Goal: Task Accomplishment & Management: Manage account settings

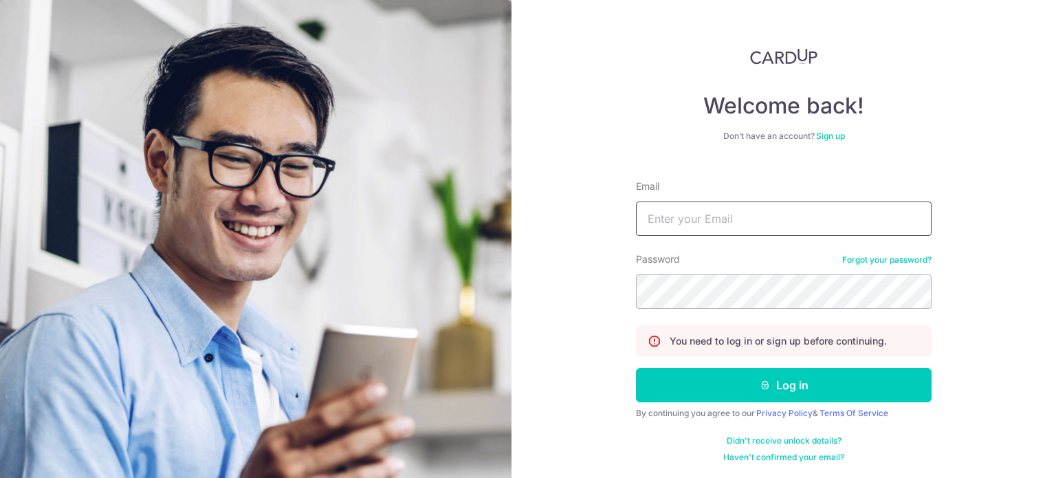
click at [722, 216] on input "Email" at bounding box center [784, 218] width 296 height 34
click at [698, 222] on input "Email" at bounding box center [784, 218] width 296 height 34
click at [698, 208] on input "Email" at bounding box center [784, 218] width 296 height 34
drag, startPoint x: 737, startPoint y: 214, endPoint x: 707, endPoint y: 236, distance: 37.4
click at [707, 236] on form "Email [DEMOGRAPHIC_DATA][EMAIL_ADDRESS][DOMAIN_NAME] Password Forgot your passw…" at bounding box center [784, 316] width 296 height 294
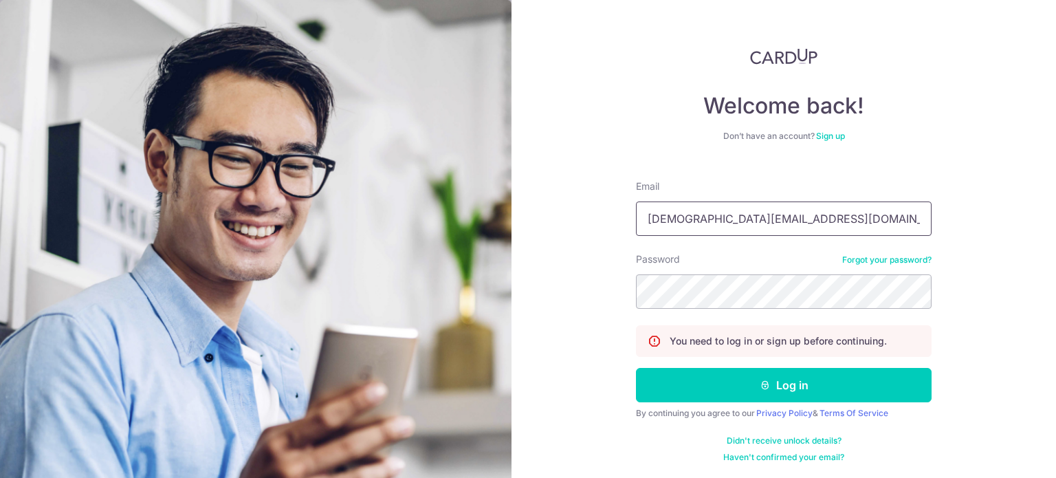
type input "[DEMOGRAPHIC_DATA][EMAIL_ADDRESS][DOMAIN_NAME]"
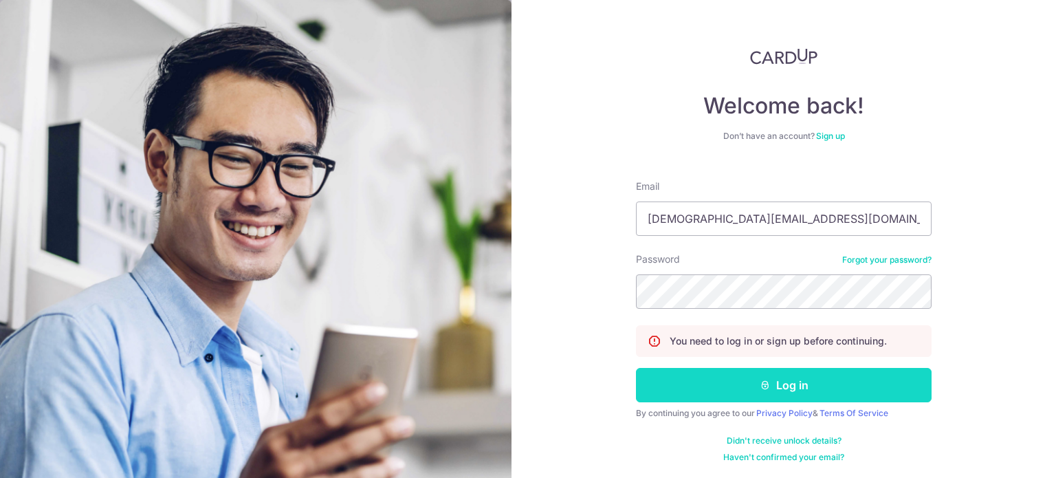
click at [760, 384] on icon "submit" at bounding box center [765, 385] width 11 height 11
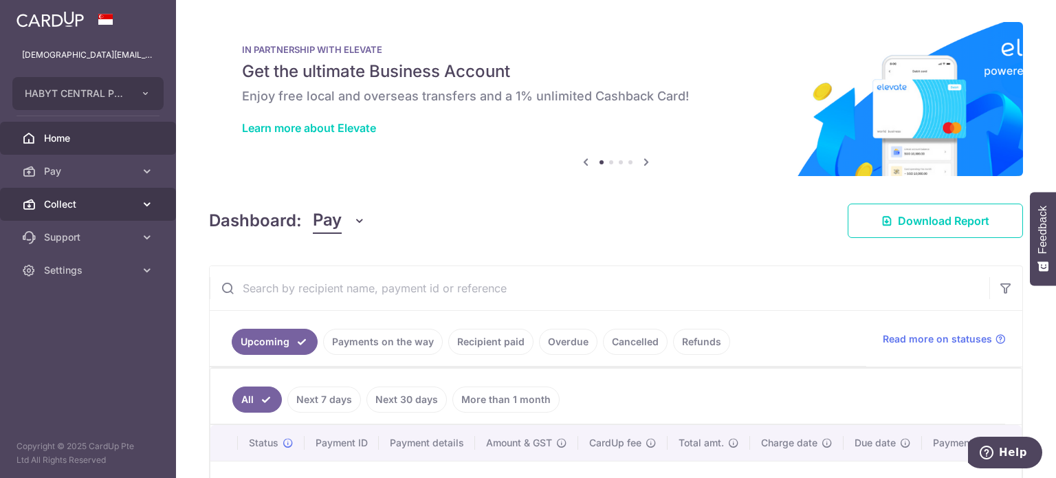
click at [65, 206] on span "Collect" at bounding box center [89, 204] width 91 height 14
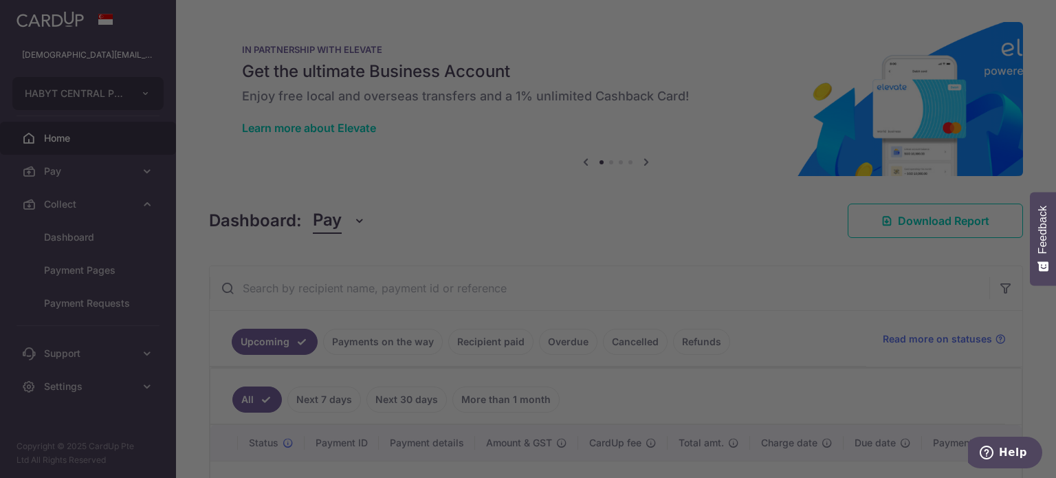
click at [64, 228] on div at bounding box center [533, 241] width 1066 height 483
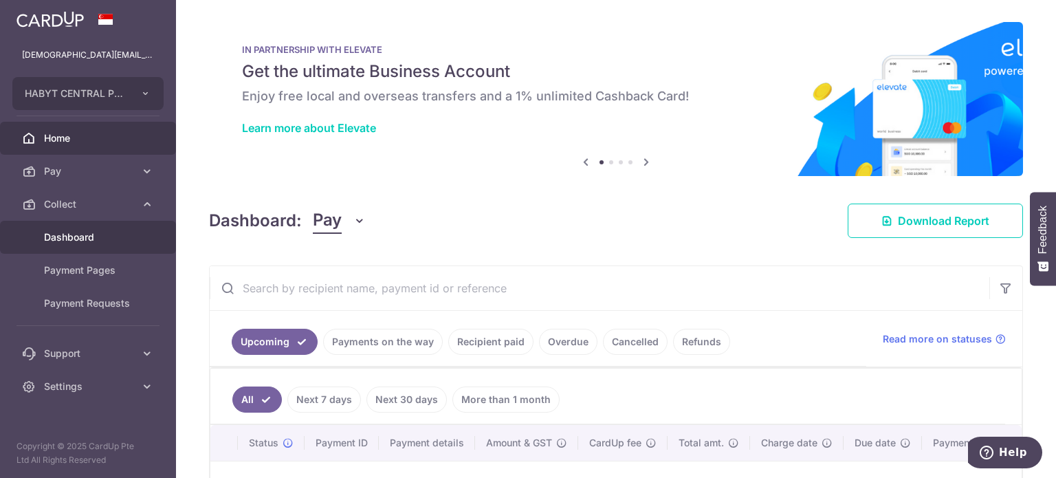
click at [86, 243] on span "Dashboard" at bounding box center [89, 237] width 91 height 14
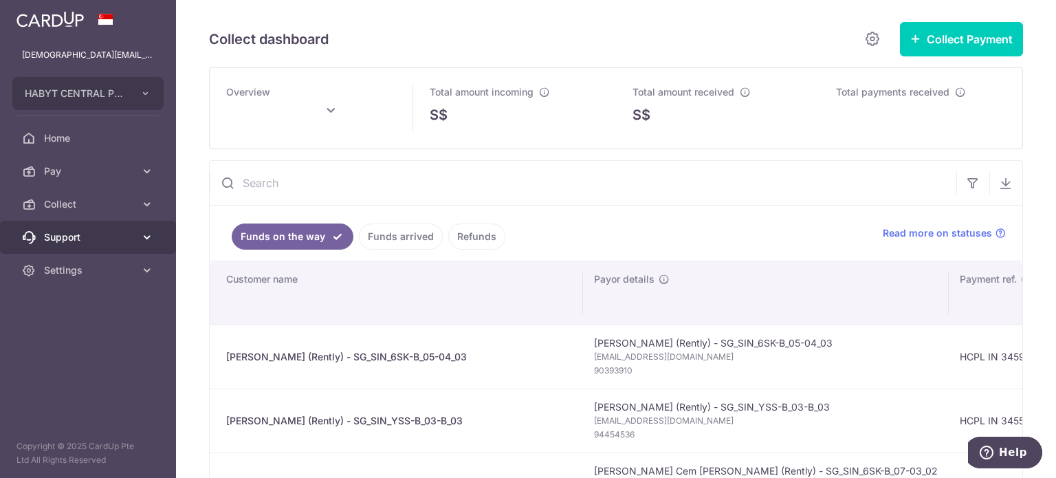
type input "October 2025"
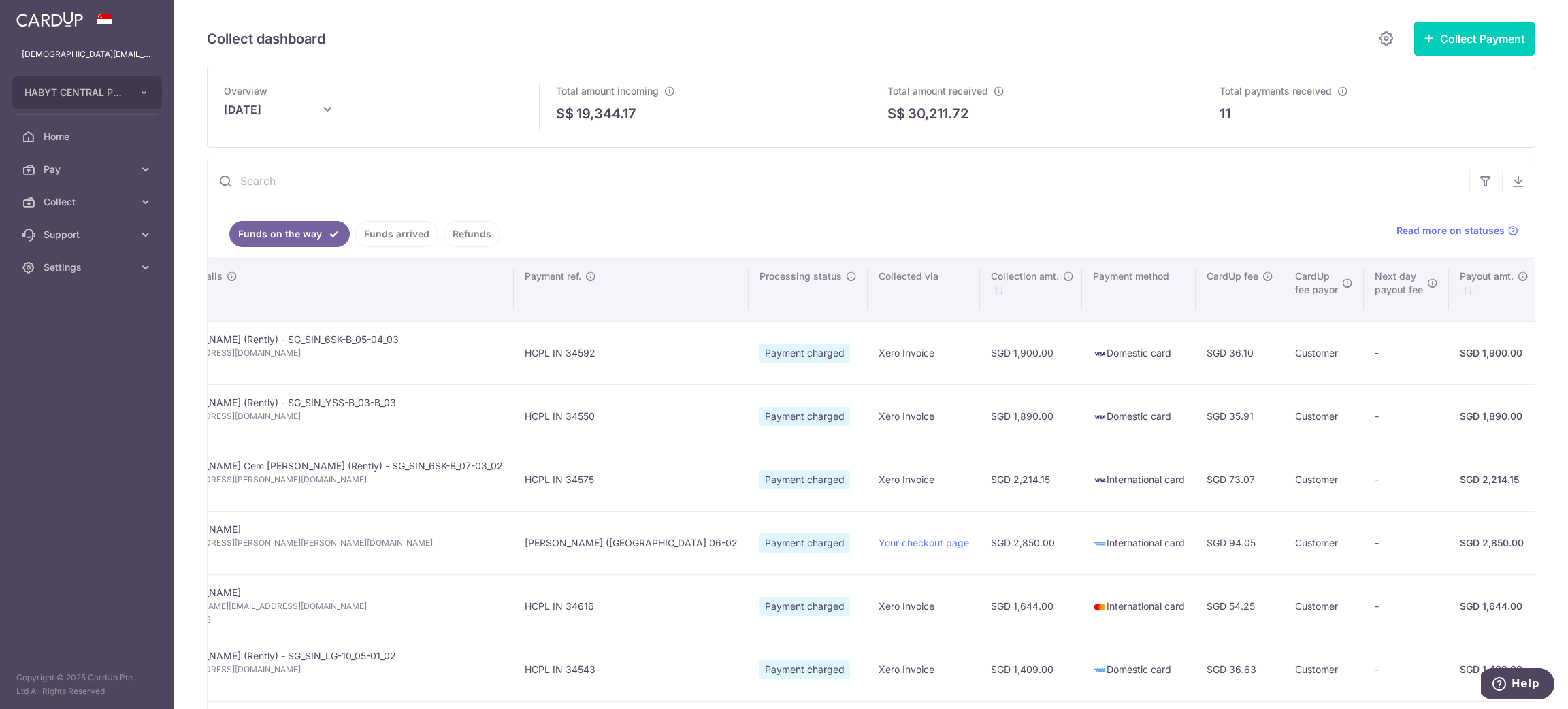
click at [375, 240] on link "Funds arrived" at bounding box center [397, 234] width 83 height 26
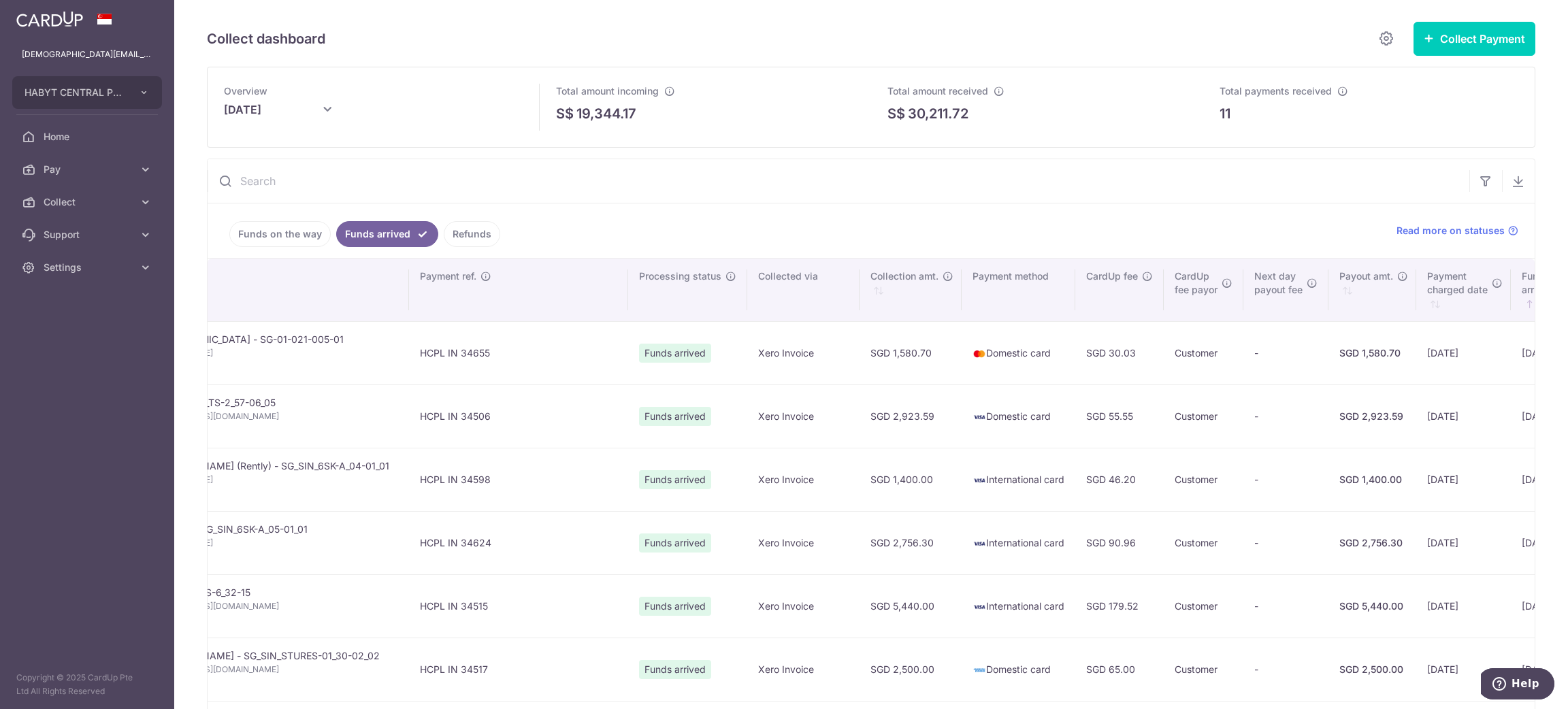
scroll to position [0, 503]
click at [313, 245] on link "Funds on the way" at bounding box center [280, 234] width 101 height 26
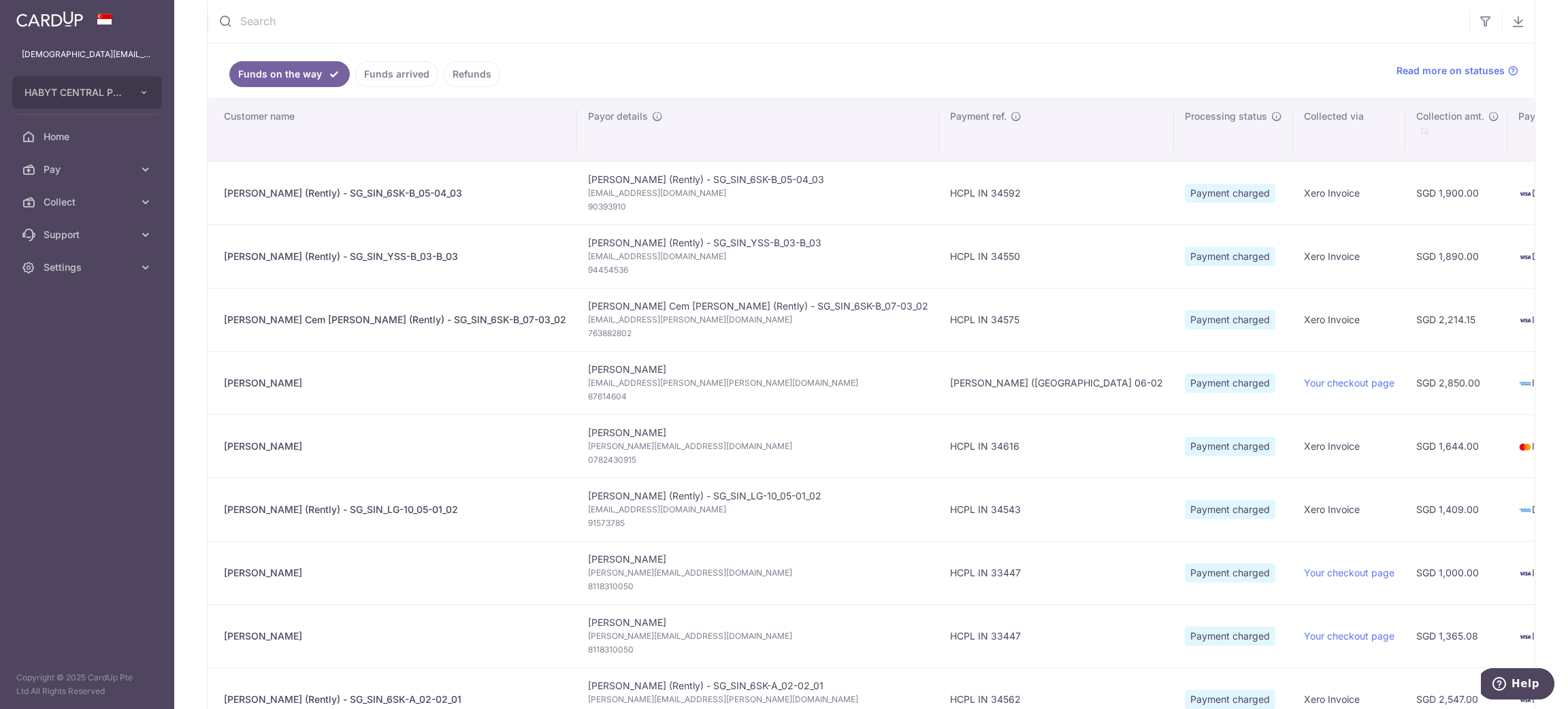
scroll to position [409, 0]
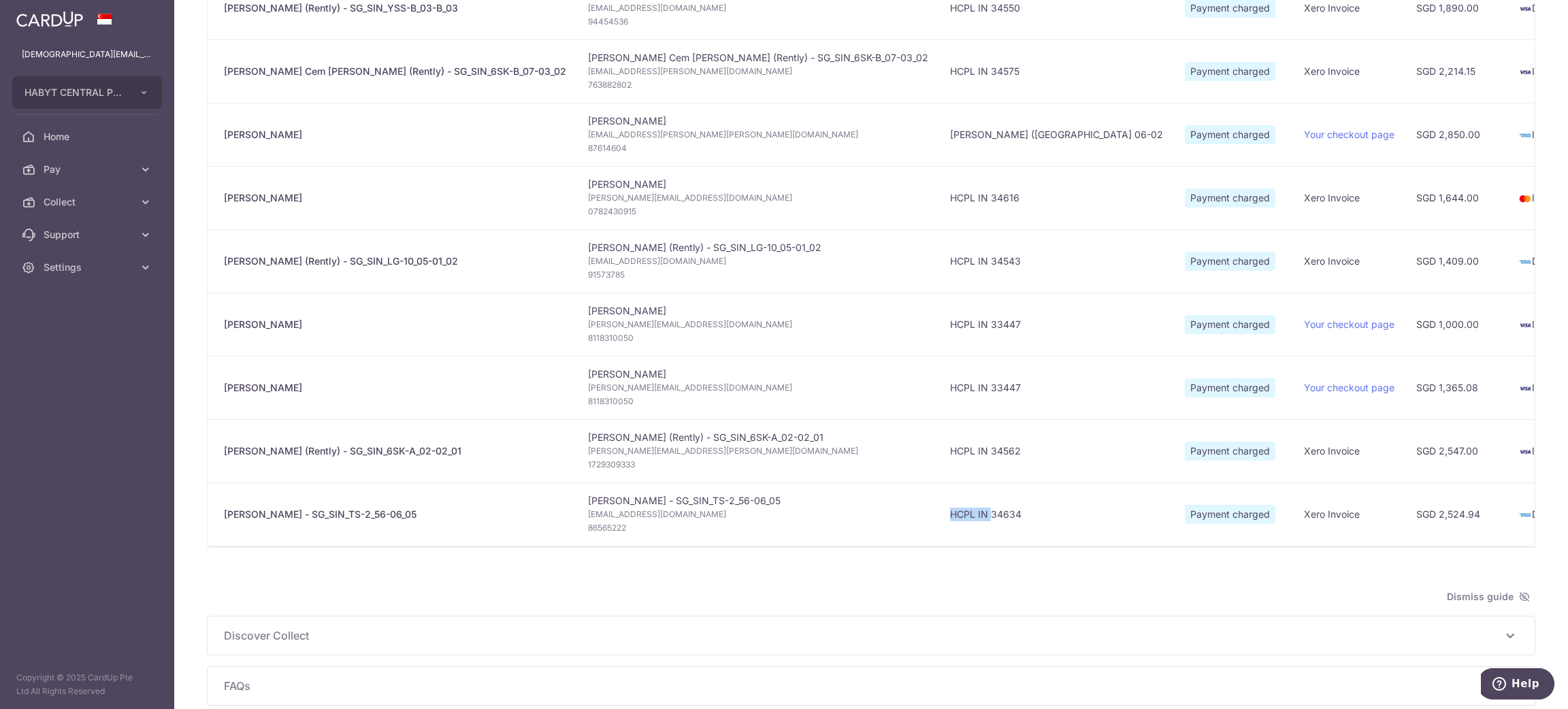
drag, startPoint x: 833, startPoint y: 548, endPoint x: 884, endPoint y: 548, distance: 51.0
click at [939, 472] on td "HCPL IN 34634" at bounding box center [1056, 515] width 235 height 63
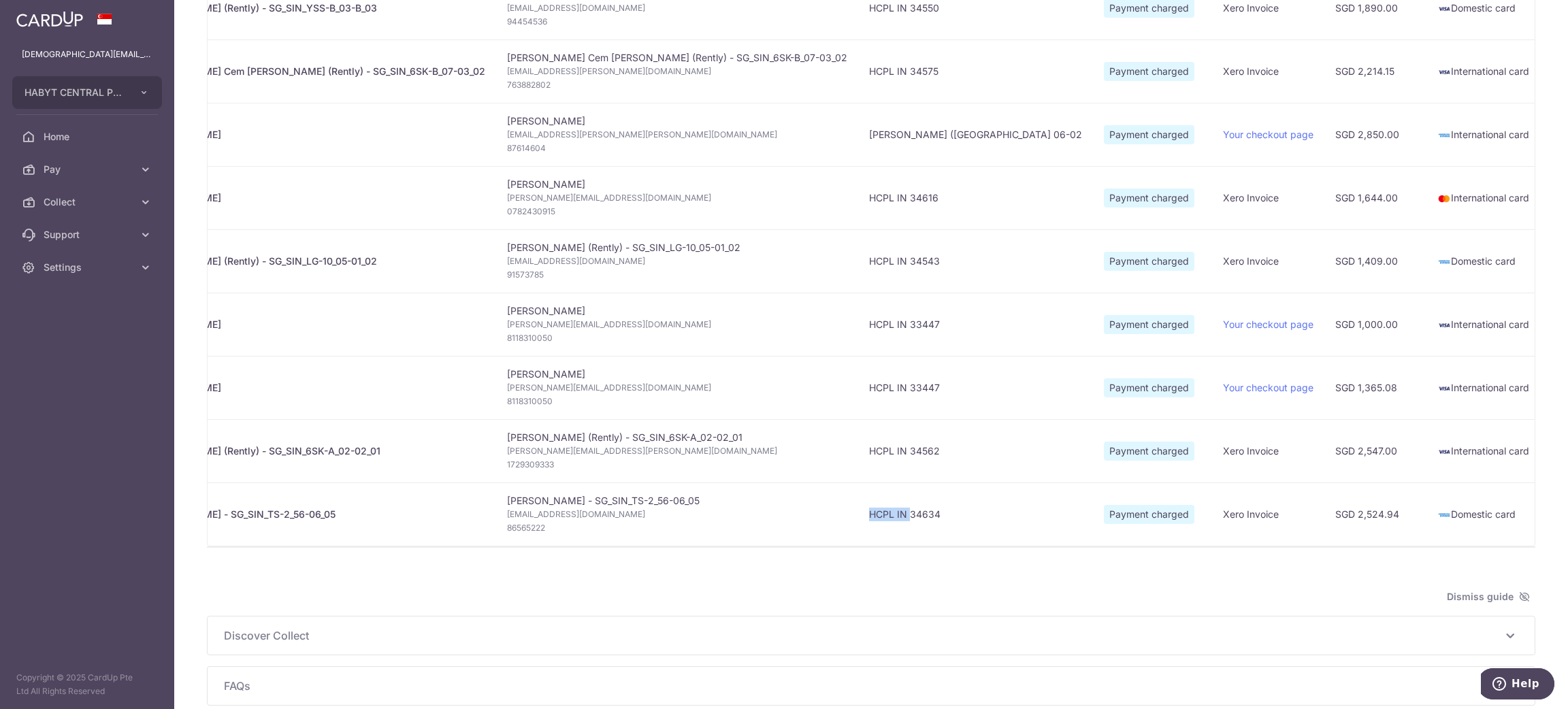
scroll to position [0, 90]
click at [881, 472] on td "HCPL IN 34634" at bounding box center [966, 515] width 235 height 63
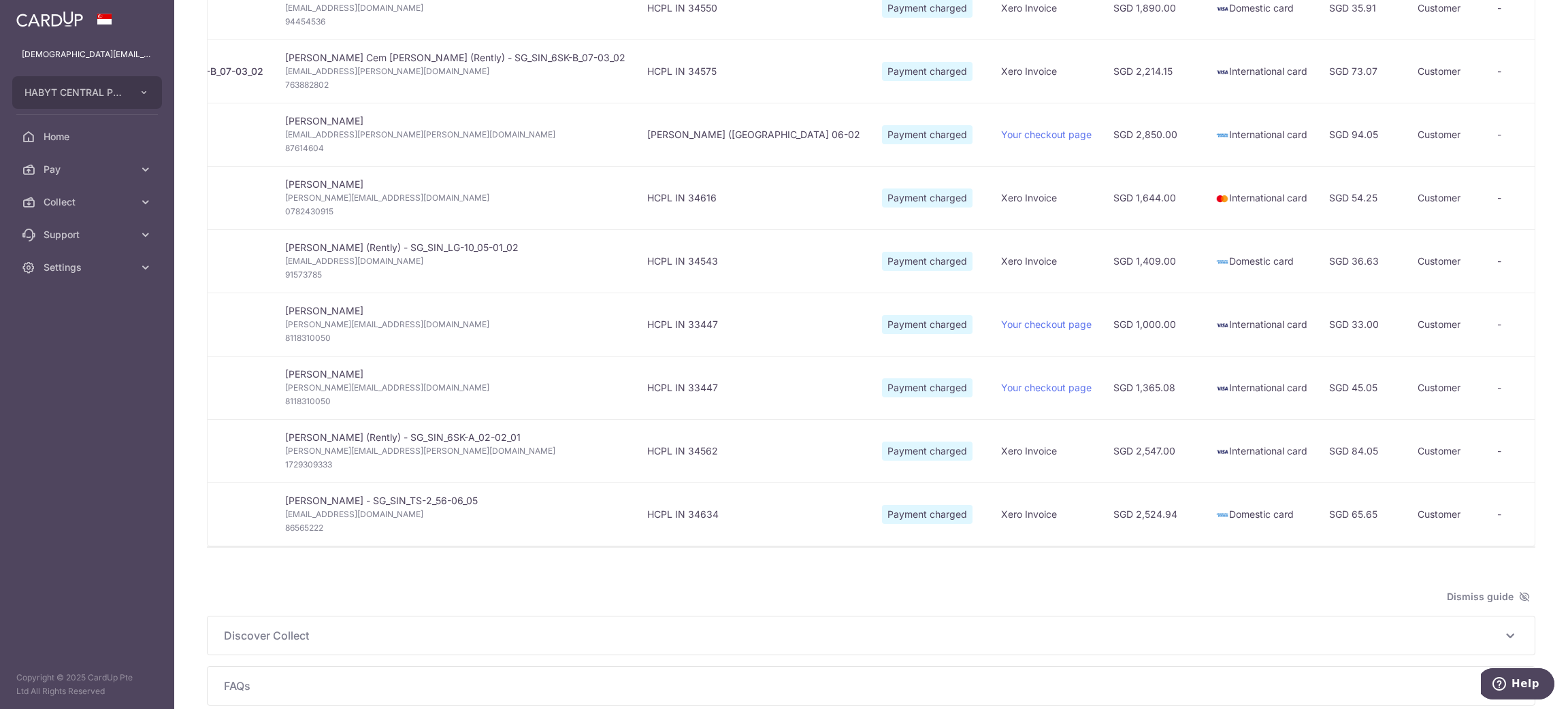
scroll to position [271, 0]
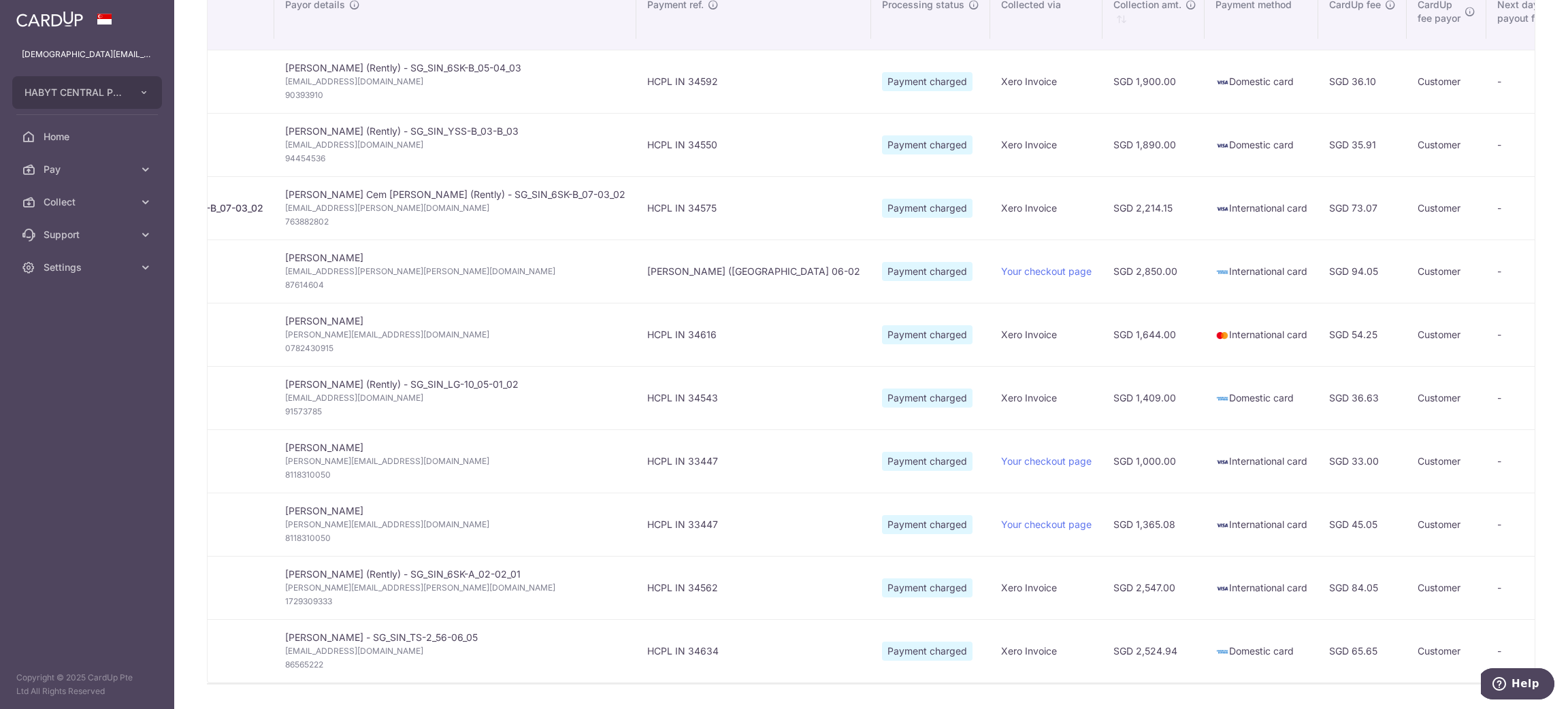
click at [1044, 472] on td "Domestic card" at bounding box center [1261, 652] width 114 height 63
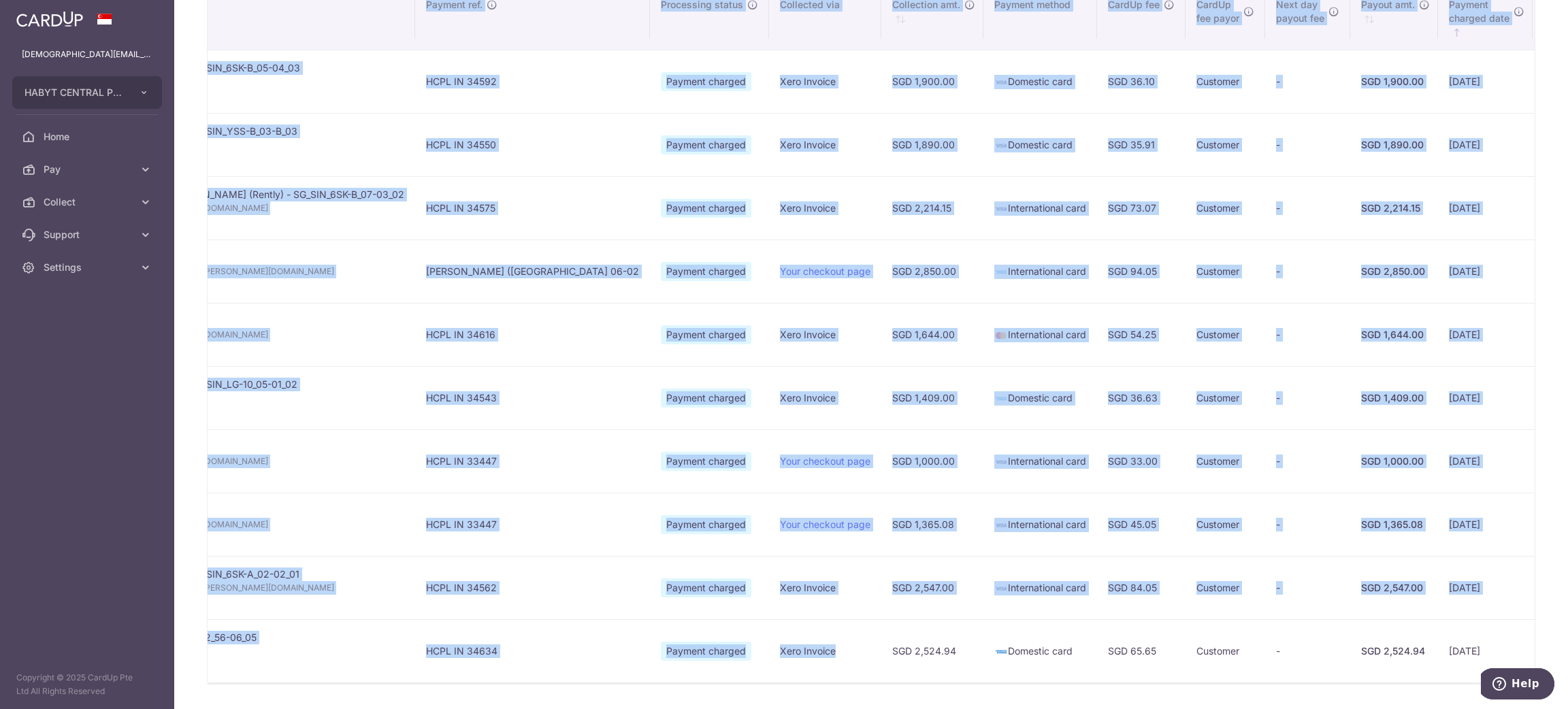
drag, startPoint x: 706, startPoint y: 684, endPoint x: 574, endPoint y: 689, distance: 132.1
click at [574, 472] on div "Search: Customer name Payor details Payment ref. Processing status Collected vi…" at bounding box center [871, 335] width 1327 height 696
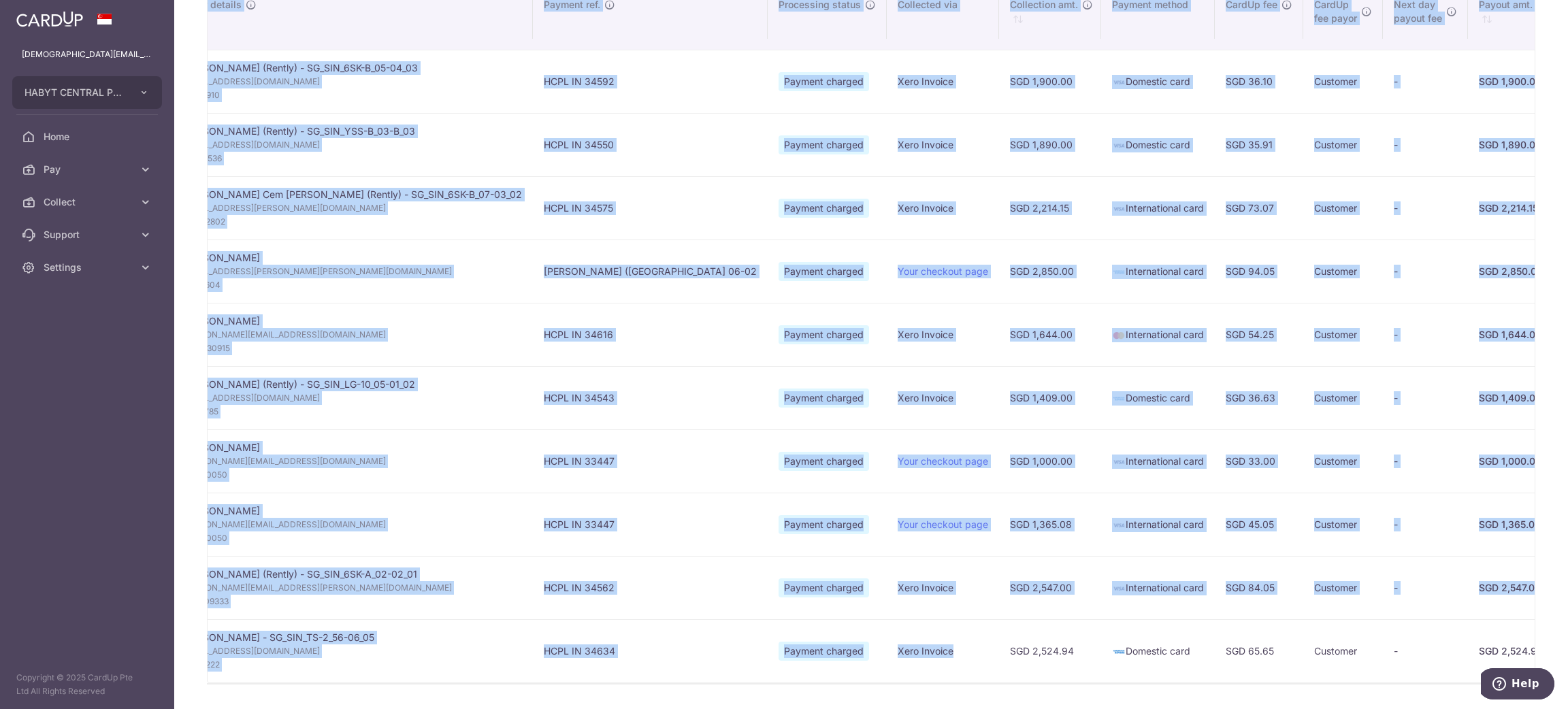
scroll to position [0, 396]
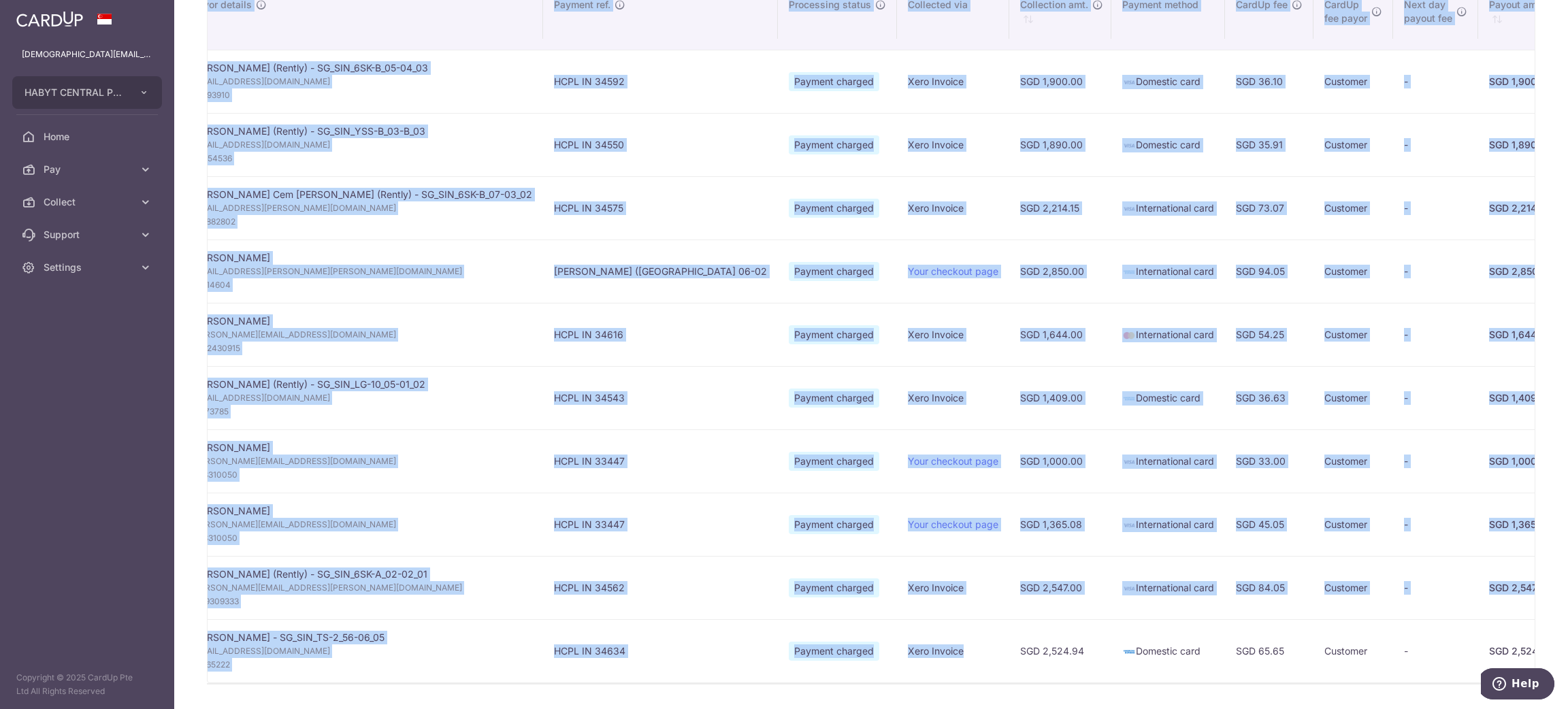
click at [356, 472] on td "Charisma Cubillo - SG_SIN_TS-2_56-06_05 charismacubillo92@live.com 86565222" at bounding box center [362, 652] width 362 height 63
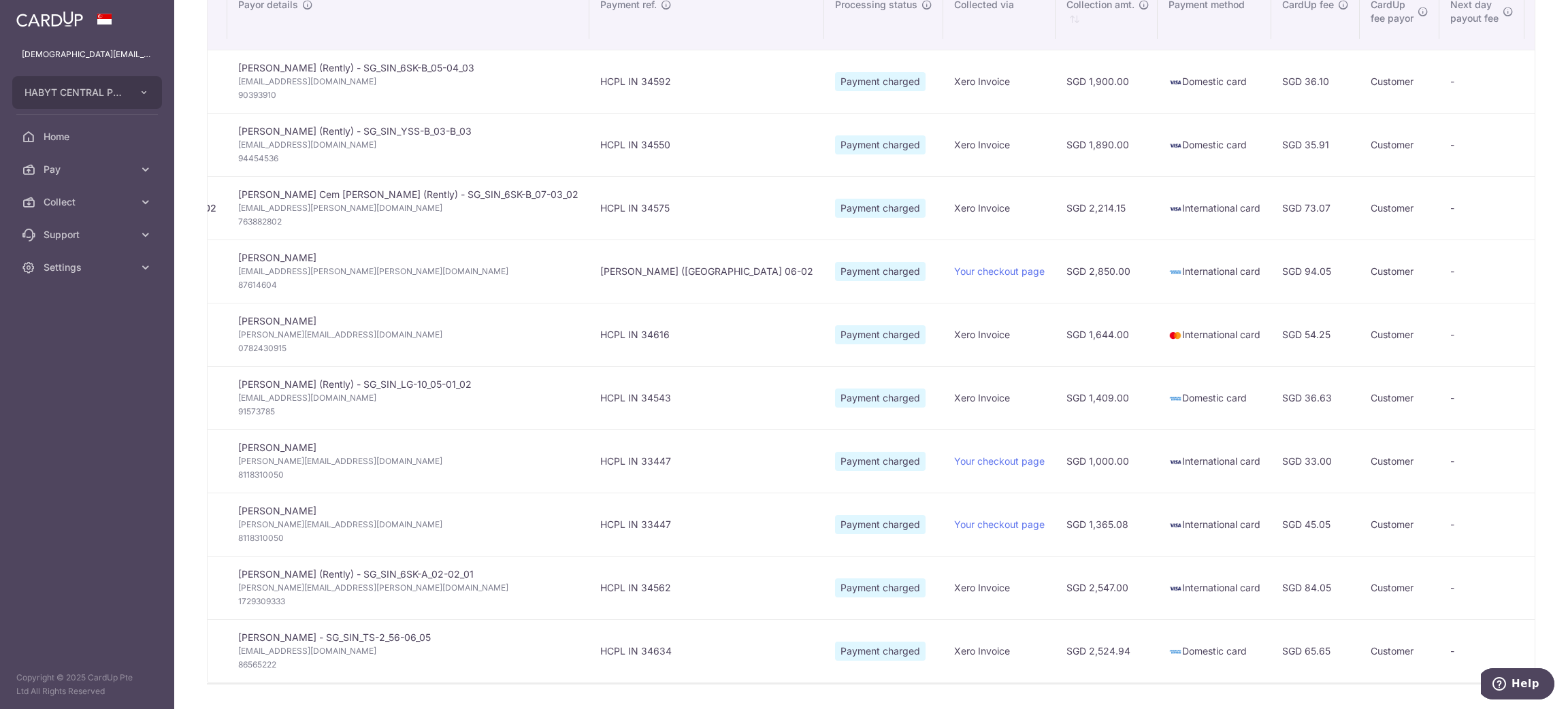
scroll to position [0, 335]
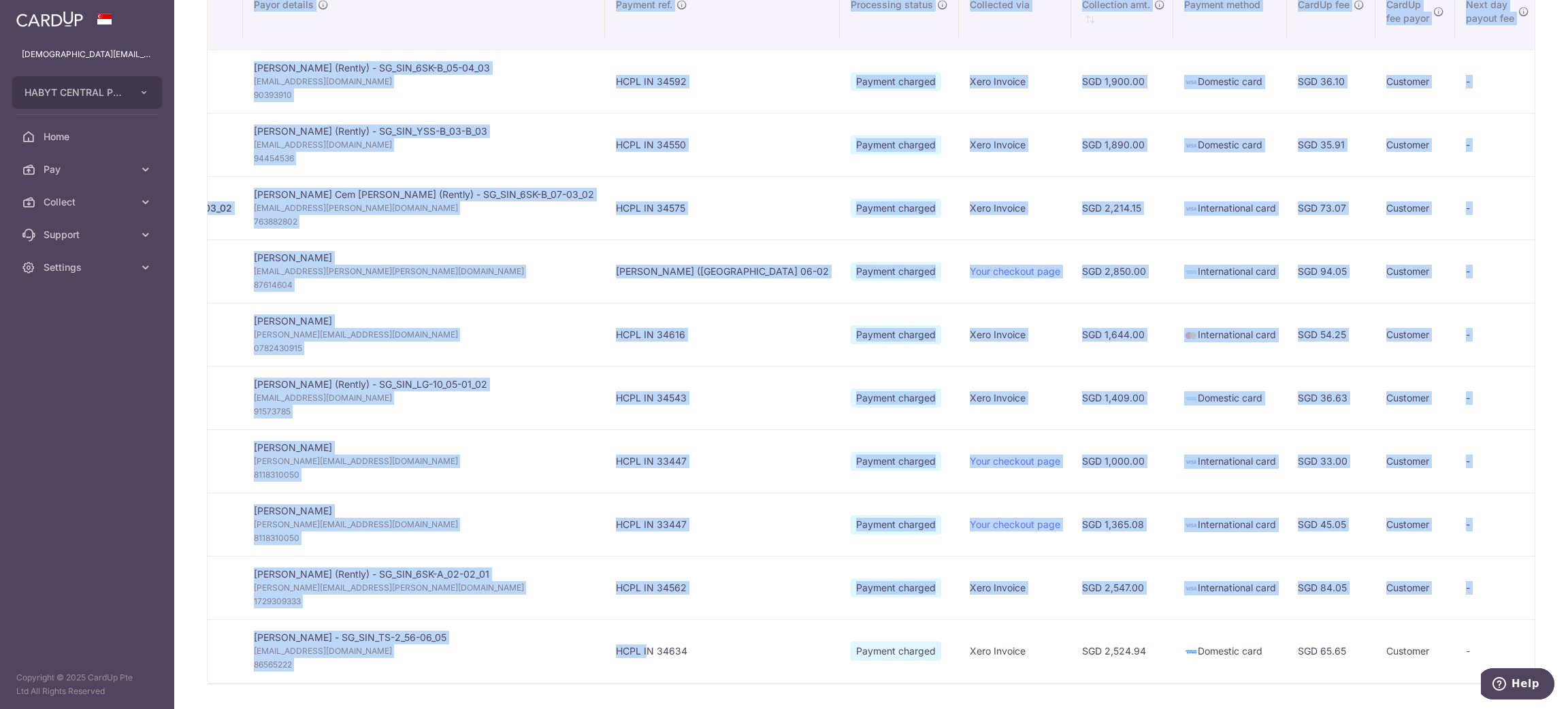
drag, startPoint x: 539, startPoint y: 683, endPoint x: 517, endPoint y: 686, distance: 22.2
click at [517, 472] on div "Search: Customer name Payor details Payment ref. Processing status Collected vi…" at bounding box center [871, 335] width 1327 height 696
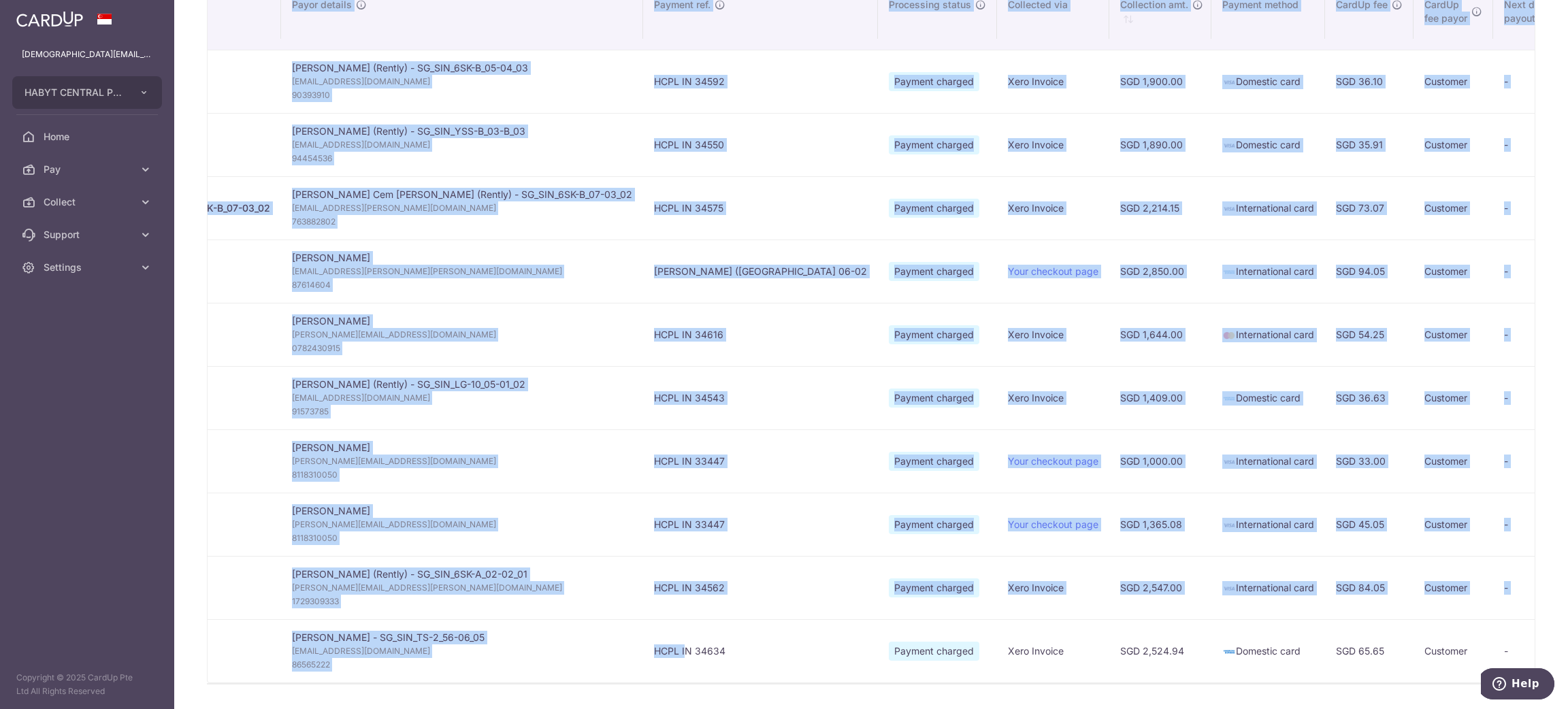
scroll to position [0, 282]
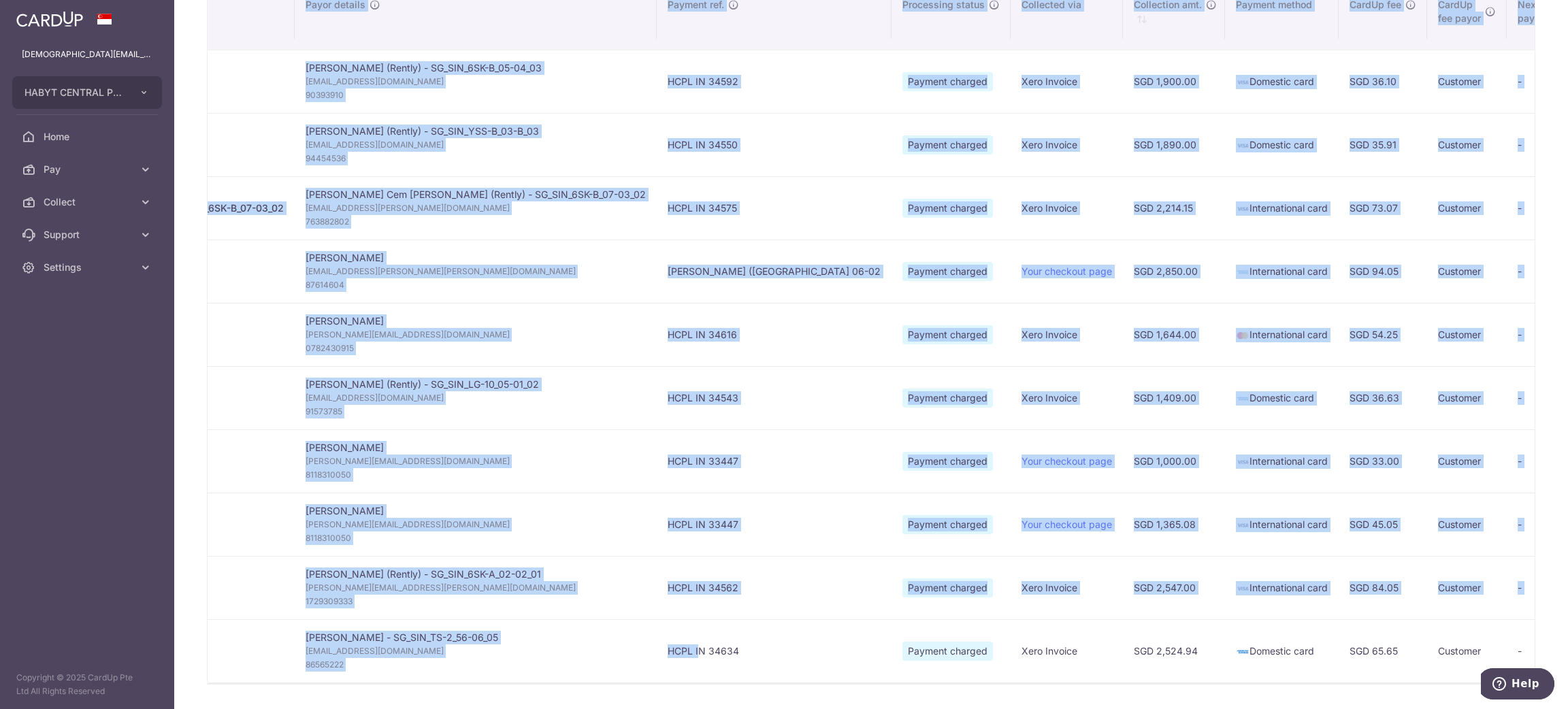
click at [487, 472] on td "Charisma Cubillo - SG_SIN_TS-2_56-06_05 charismacubillo92@live.com 86565222" at bounding box center [476, 652] width 362 height 63
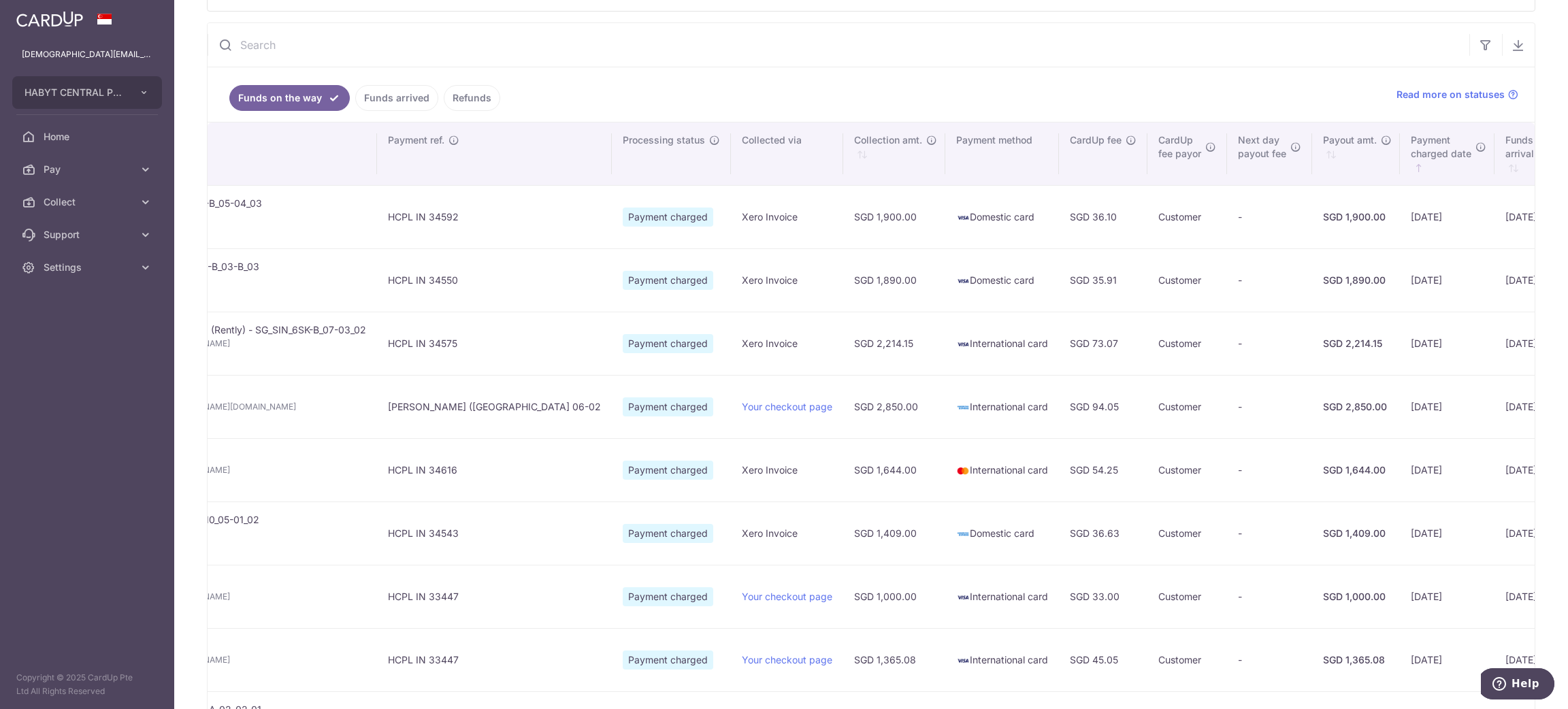
scroll to position [409, 0]
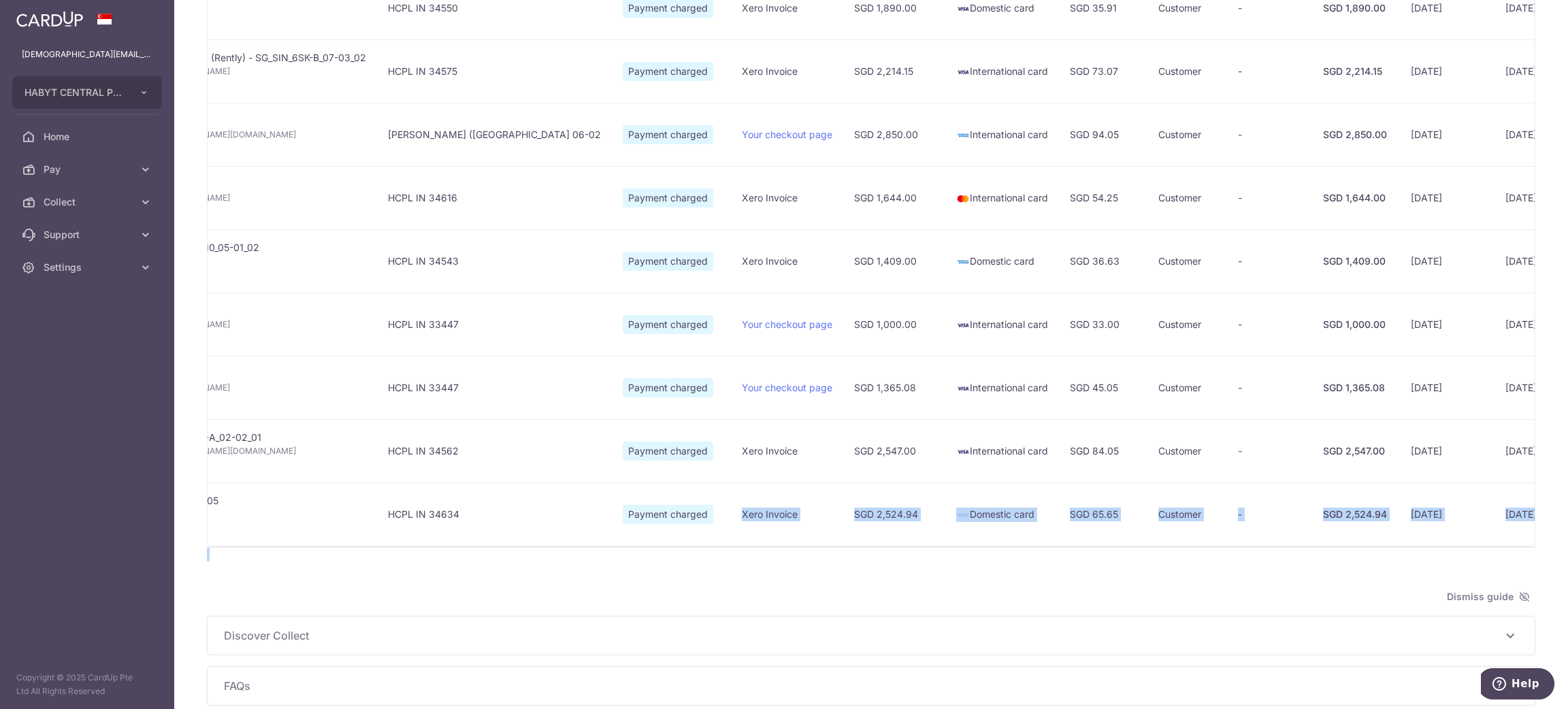
drag, startPoint x: 714, startPoint y: 563, endPoint x: 538, endPoint y: 545, distance: 176.9
click at [538, 472] on div "Overview October 2025 Total amount incoming S$ 19,344.17 Total amount received …" at bounding box center [871, 182] width 1328 height 1048
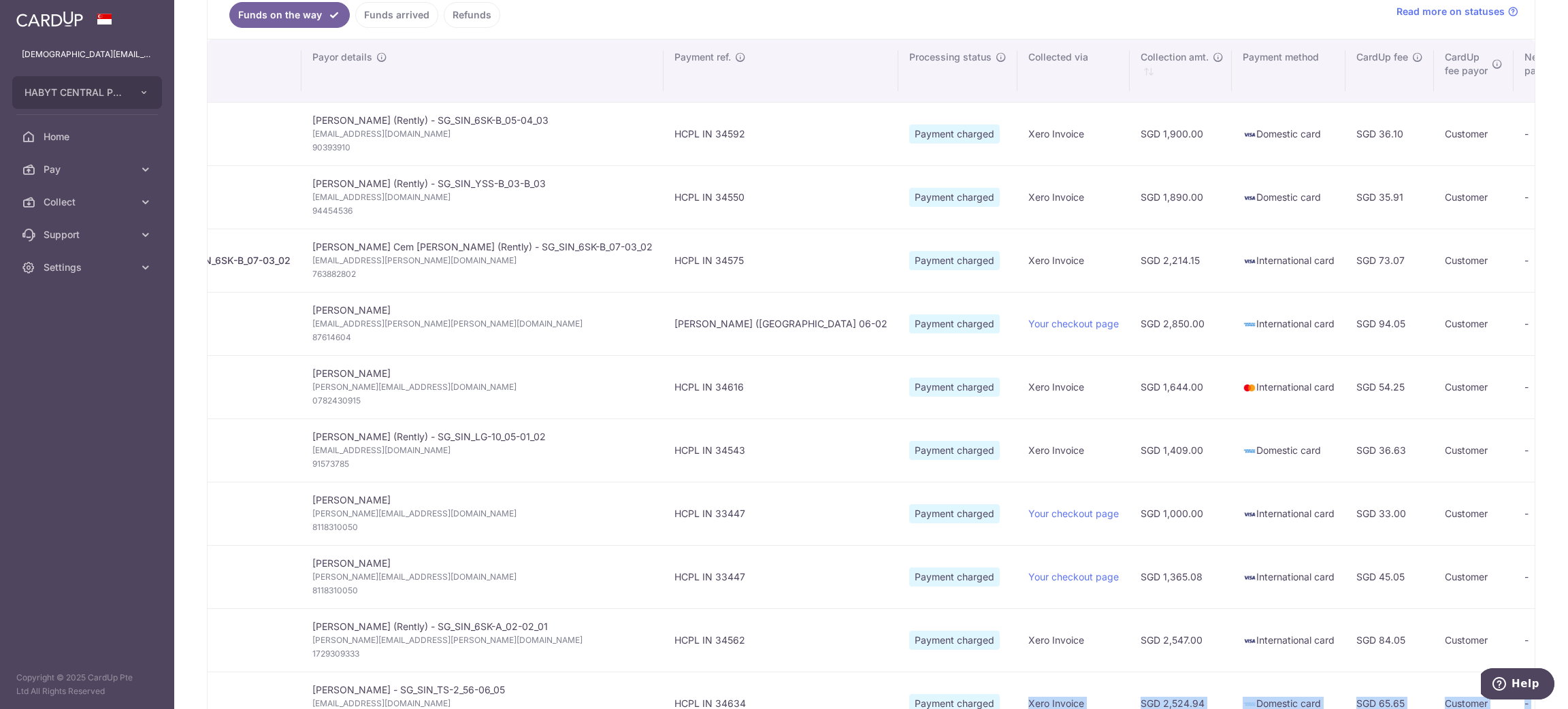
scroll to position [137, 0]
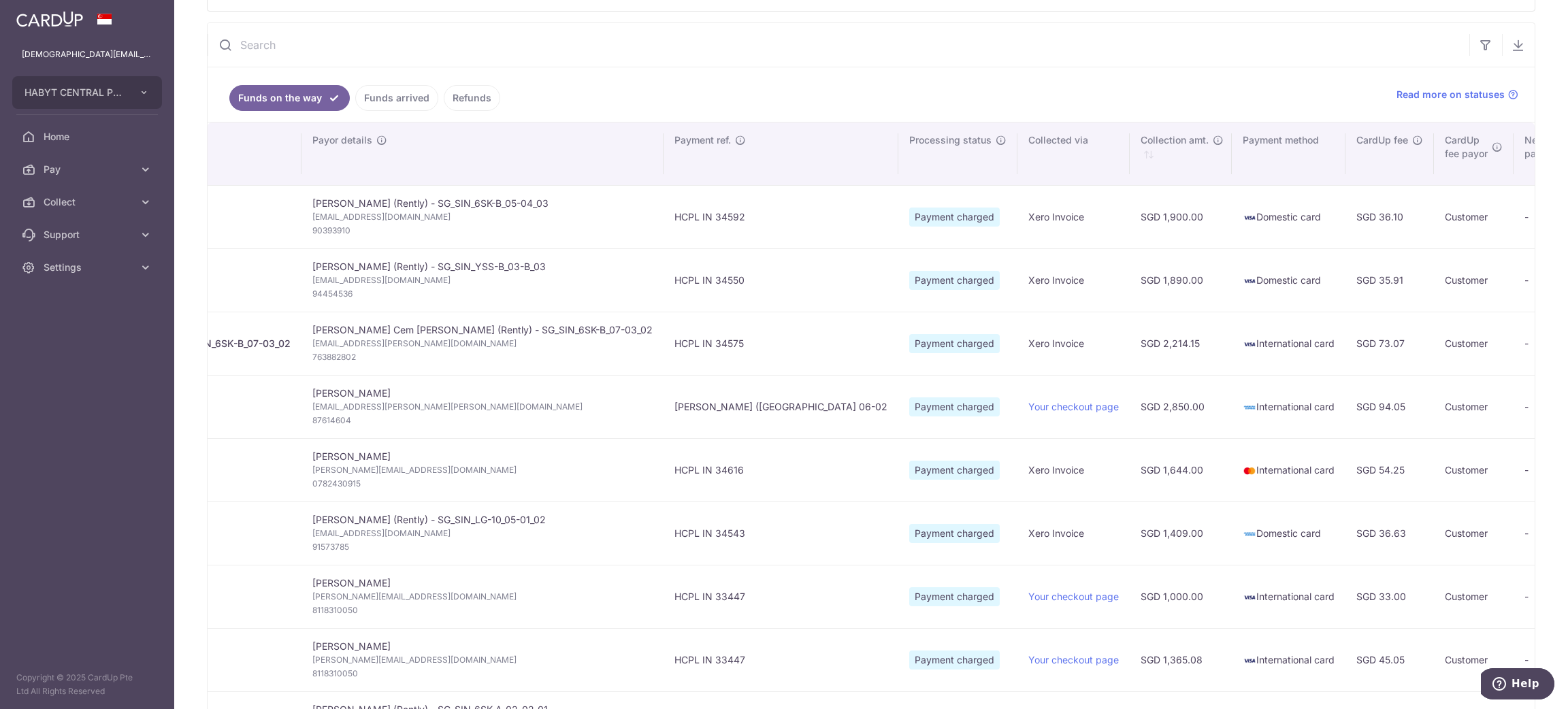
click at [320, 398] on td "Sofia Patino Duque sofia.patino.duque@gmail.com 87614604" at bounding box center [483, 407] width 362 height 63
drag, startPoint x: 345, startPoint y: 391, endPoint x: 324, endPoint y: 391, distance: 21.0
click at [324, 391] on td "Sofia Patino Duque sofia.patino.duque@gmail.com 87614604" at bounding box center [483, 407] width 362 height 63
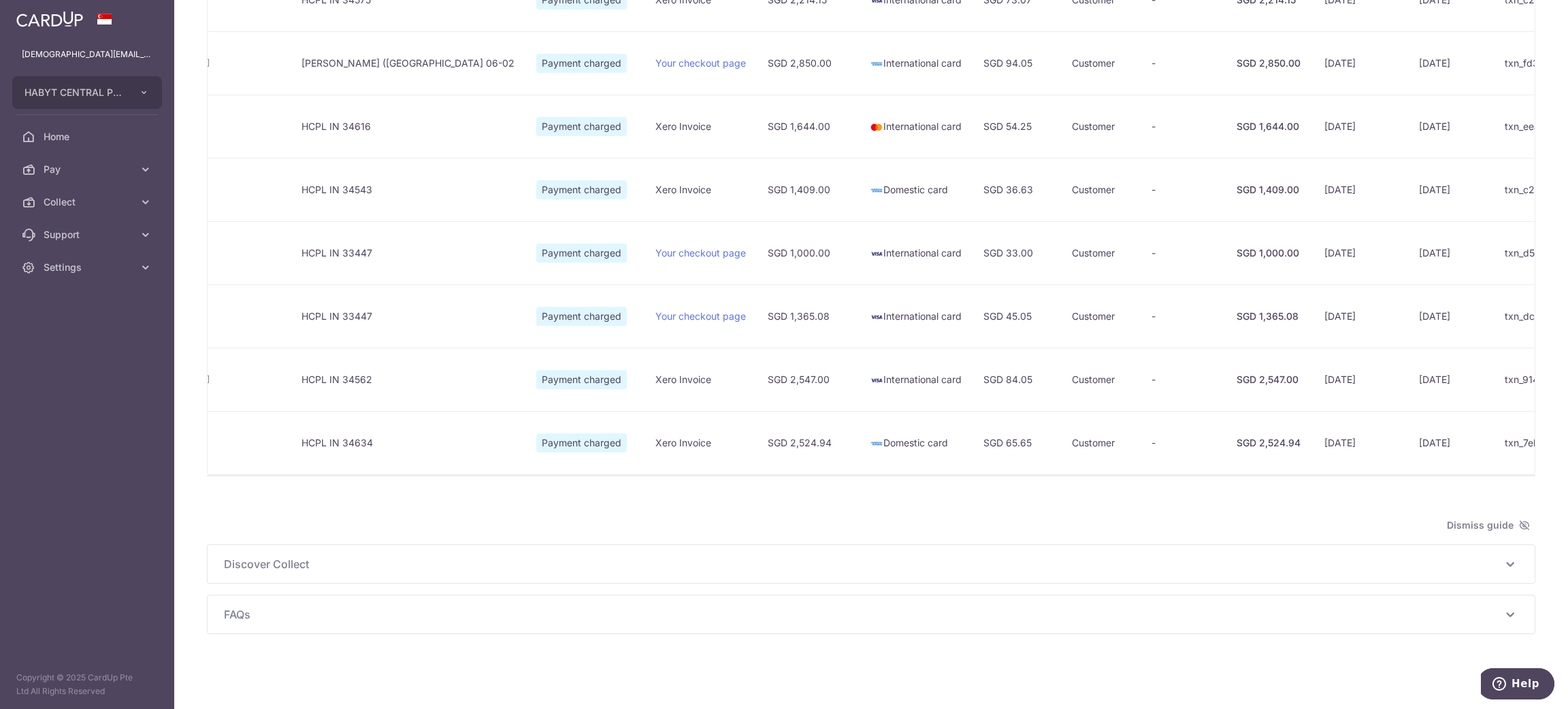
scroll to position [493, 0]
drag, startPoint x: 904, startPoint y: 474, endPoint x: 757, endPoint y: 464, distance: 147.3
click at [757, 464] on div "We are preparing your excel download link... An email with the download link wi…" at bounding box center [871, 77] width 1328 height 798
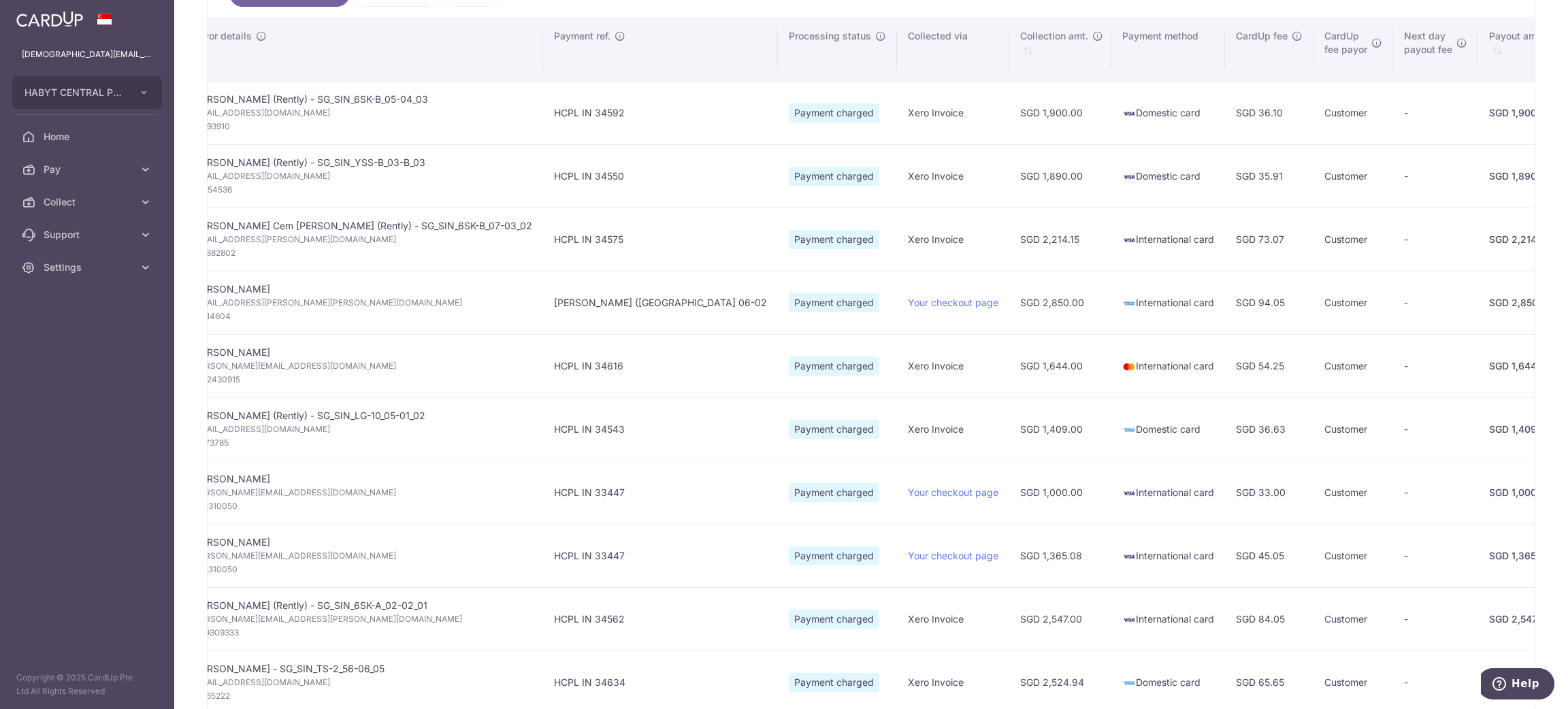
scroll to position [0, 0]
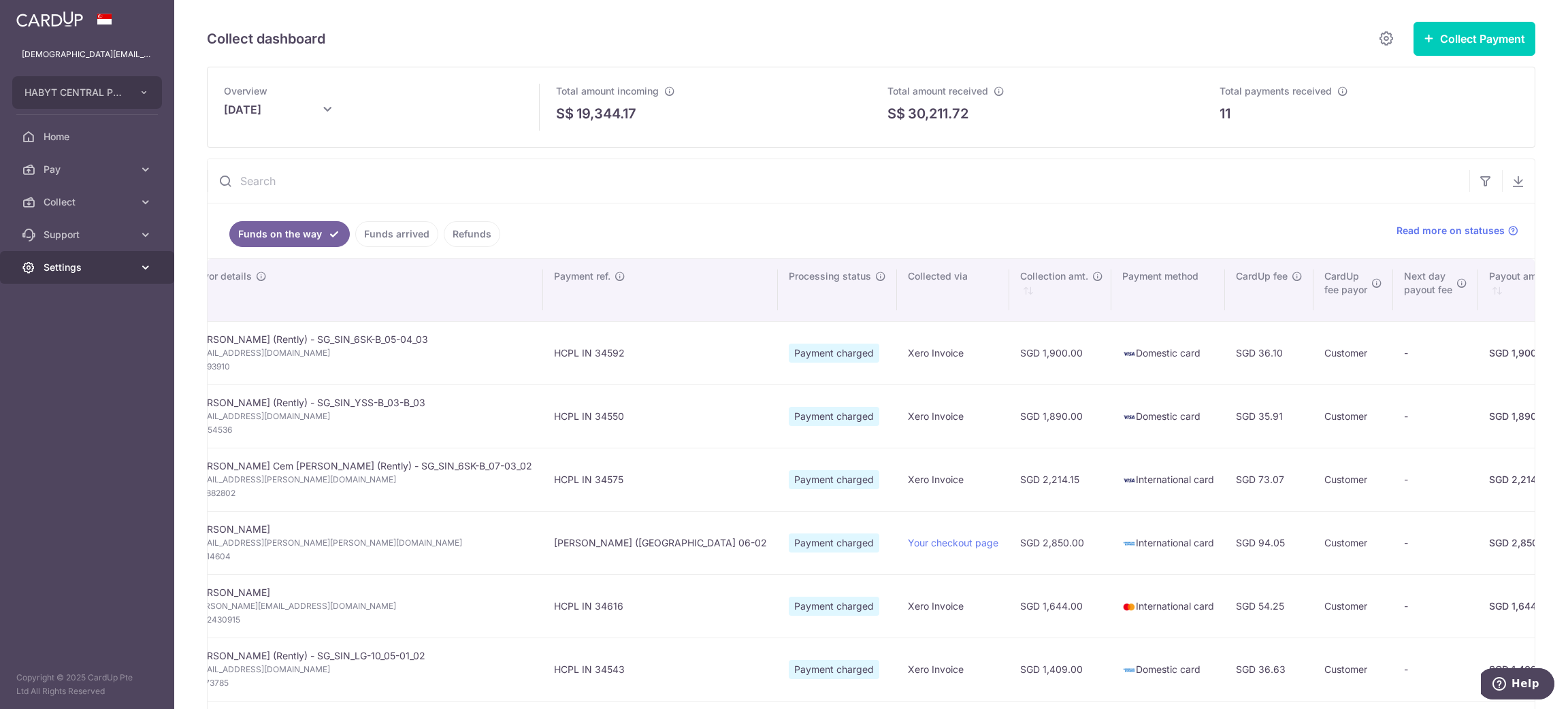
click at [93, 252] on link "Settings" at bounding box center [87, 267] width 174 height 33
click at [64, 327] on span "Logout" at bounding box center [88, 333] width 90 height 14
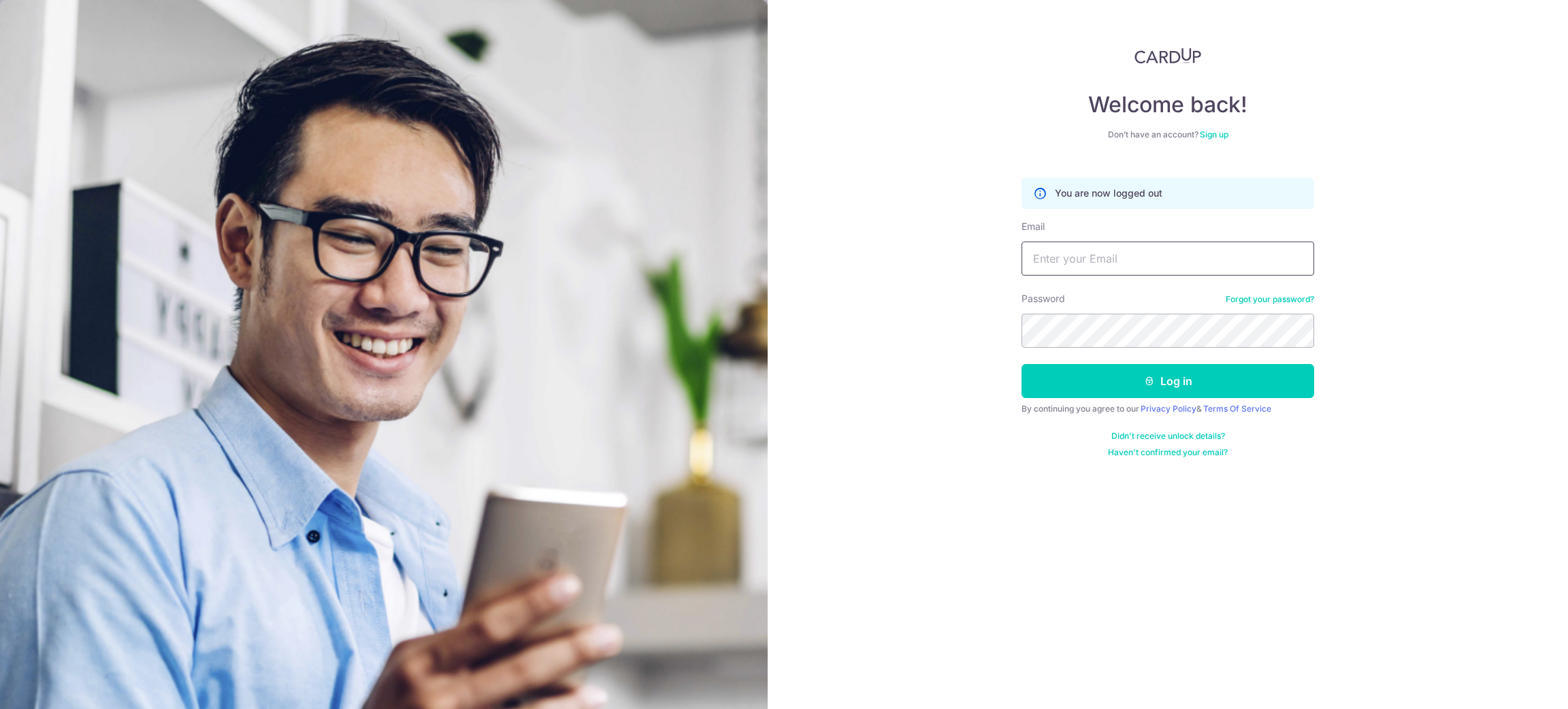
click at [1064, 243] on input "Email" at bounding box center [1168, 258] width 293 height 34
click at [1093, 256] on input "[DEMOGRAPHIC_DATA][EMAIL_ADDRESS][DOMAIN_NAME]" at bounding box center [1168, 258] width 293 height 34
type input "lady.labarda+hc1@habyt.com"
click at [1265, 386] on button "Log in" at bounding box center [1168, 381] width 293 height 34
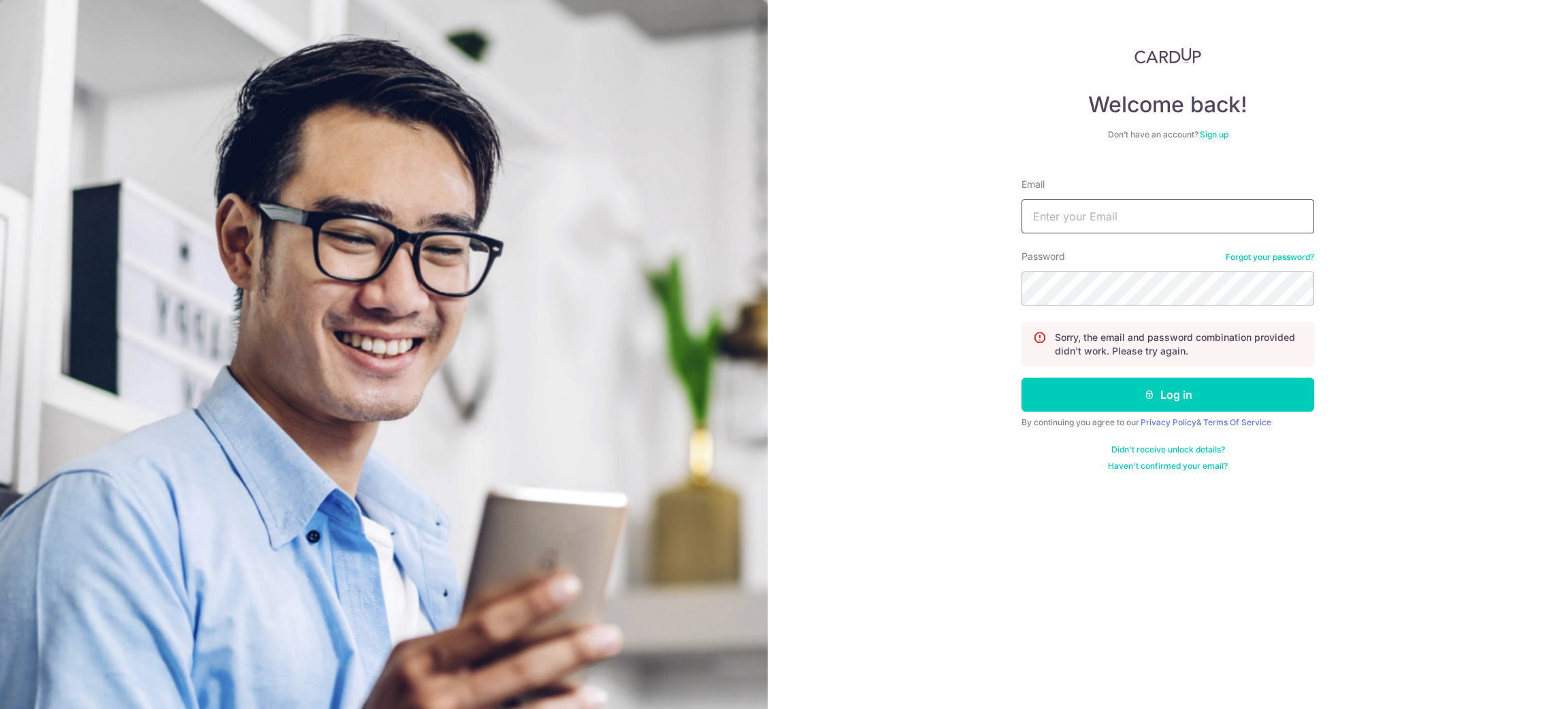
click at [1080, 224] on input "Email" at bounding box center [1168, 216] width 293 height 34
click at [1099, 215] on input "[DEMOGRAPHIC_DATA][EMAIL_ADDRESS][DOMAIN_NAME]" at bounding box center [1168, 216] width 293 height 34
type input "lady.labarda+hcs1@habyt.com"
click at [1166, 393] on button "Log in" at bounding box center [1168, 395] width 293 height 34
